Goal: Check status

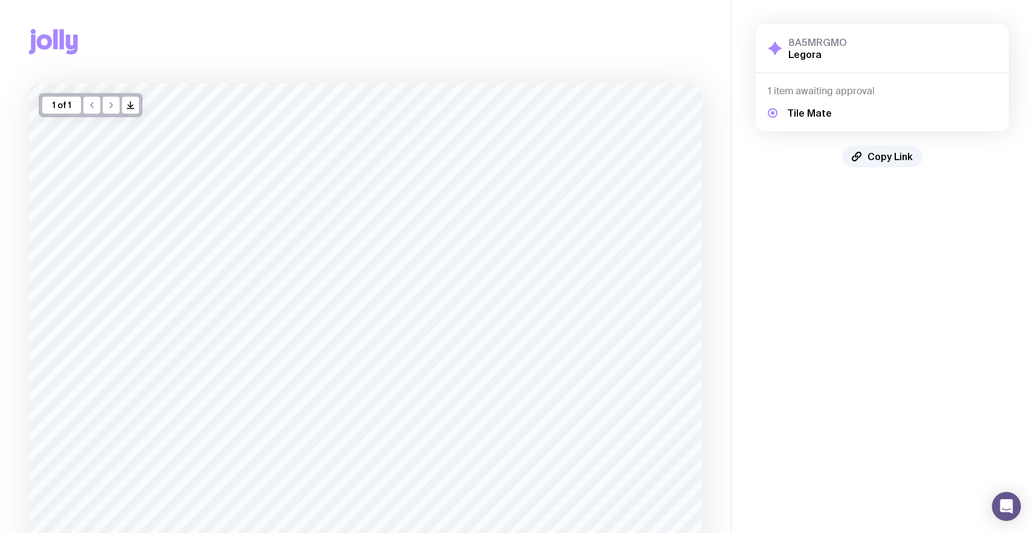
click at [66, 106] on div "1 of 1" at bounding box center [61, 105] width 39 height 17
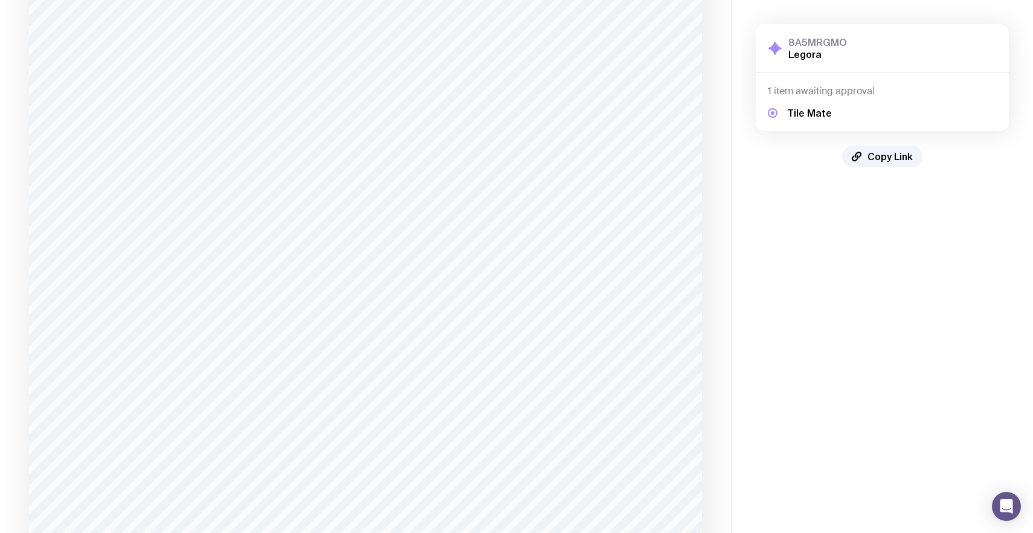
scroll to position [479, 0]
